Goal: Find specific page/section: Find specific page/section

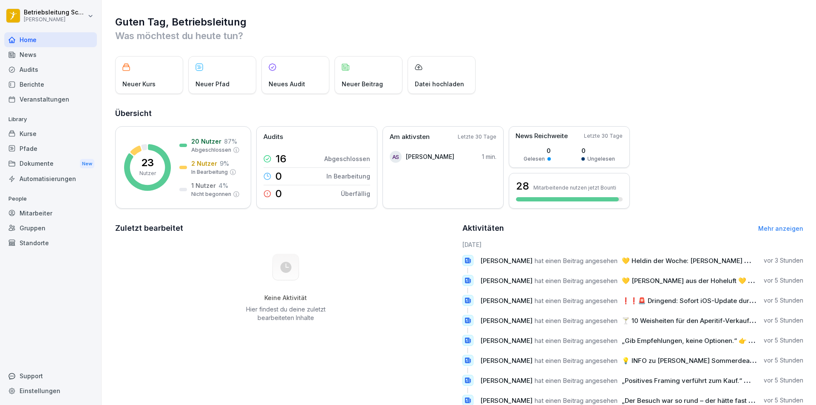
click at [329, 260] on div "Keine Aktivität Hier findest du deine zuletzt bearbeiteten Inhalte" at bounding box center [285, 288] width 341 height 96
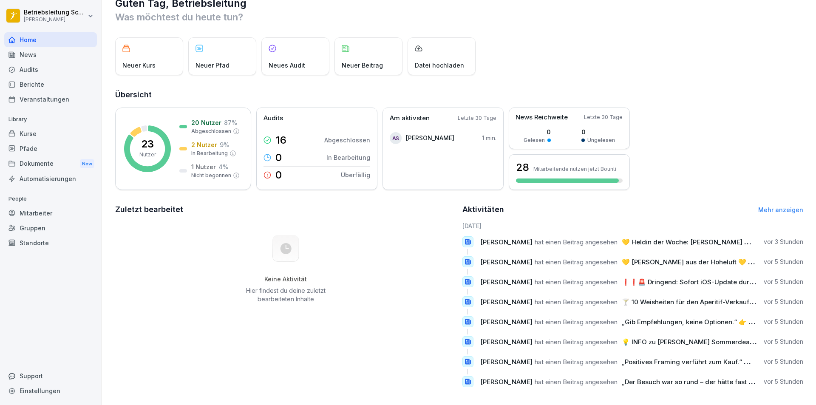
scroll to position [29, 0]
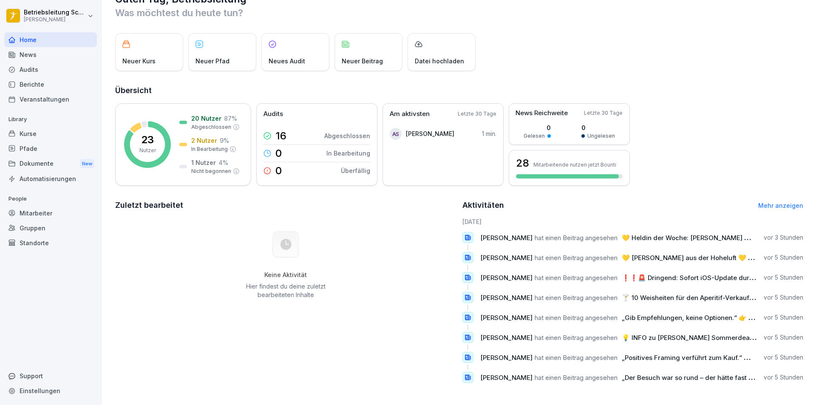
click at [69, 211] on div "Mitarbeiter" at bounding box center [50, 213] width 93 height 15
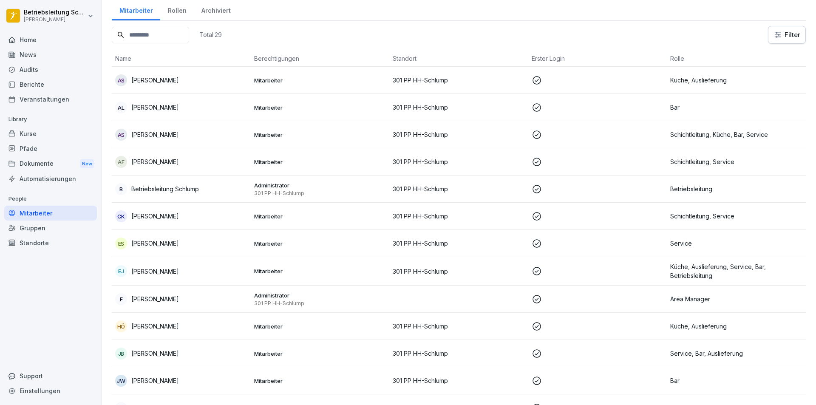
scroll to position [9, 0]
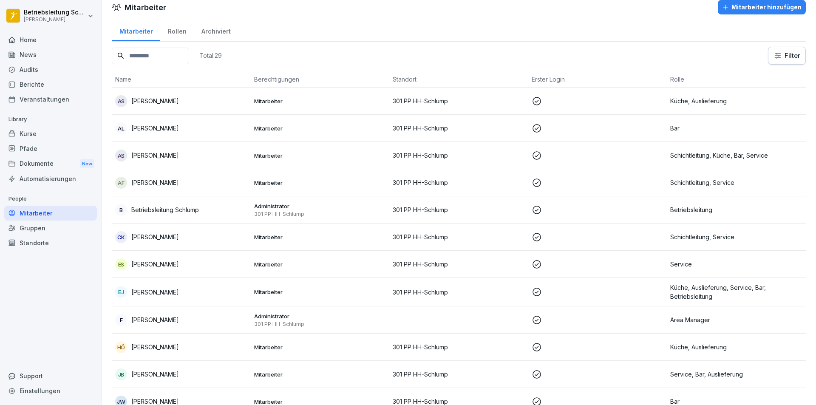
click at [188, 34] on div "Rollen" at bounding box center [177, 31] width 34 height 22
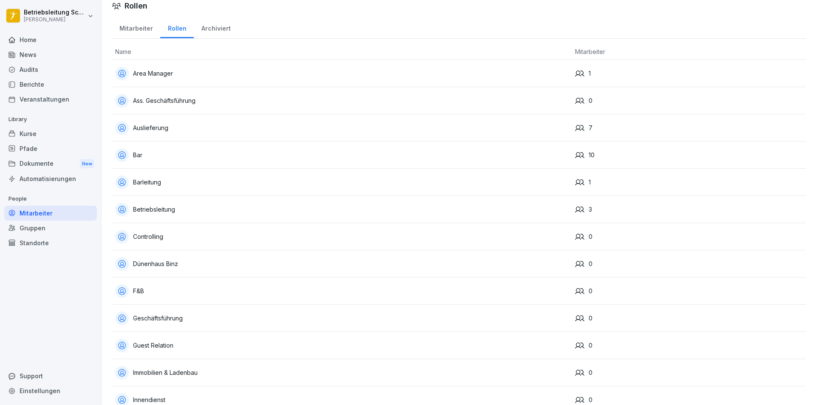
scroll to position [6, 0]
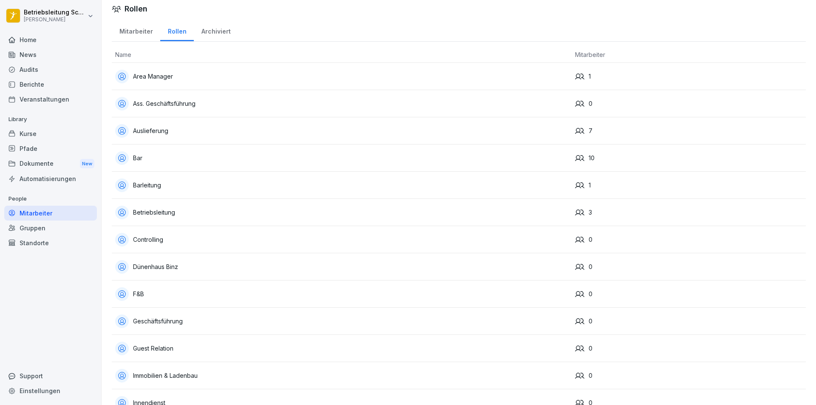
click at [214, 31] on div "Archiviert" at bounding box center [216, 31] width 44 height 22
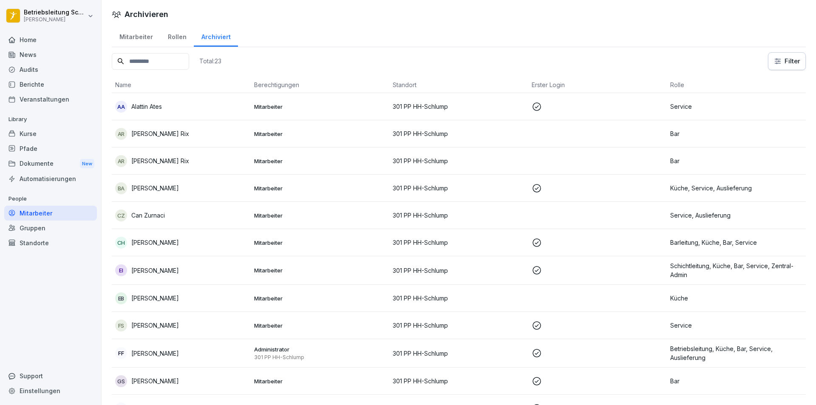
click at [40, 80] on div "Berichte" at bounding box center [50, 84] width 93 height 15
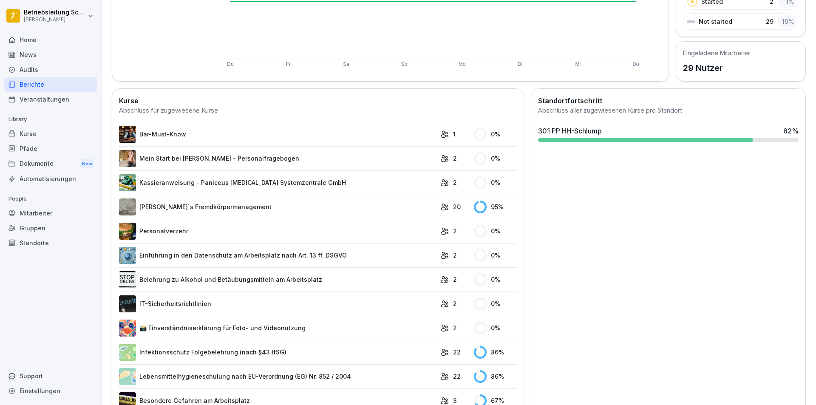
scroll to position [138, 0]
